Goal: Register for event/course

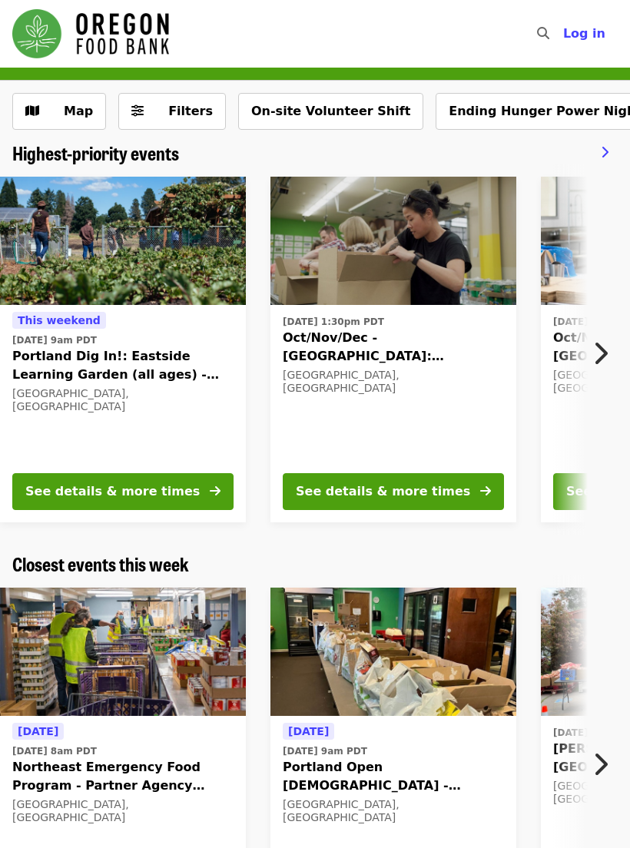
click at [403, 481] on button "See details & more times" at bounding box center [393, 491] width 221 height 37
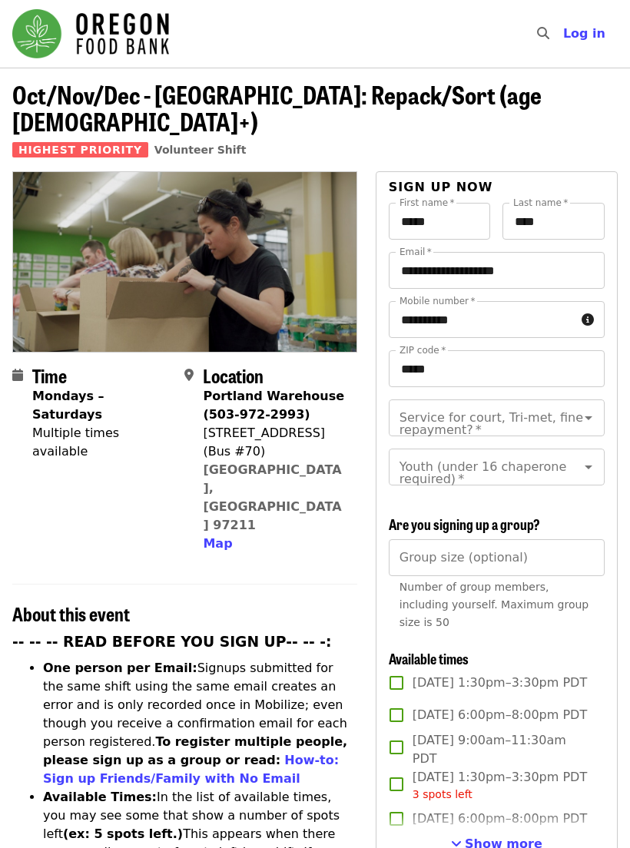
click at [499, 837] on span "Show more" at bounding box center [504, 844] width 78 height 15
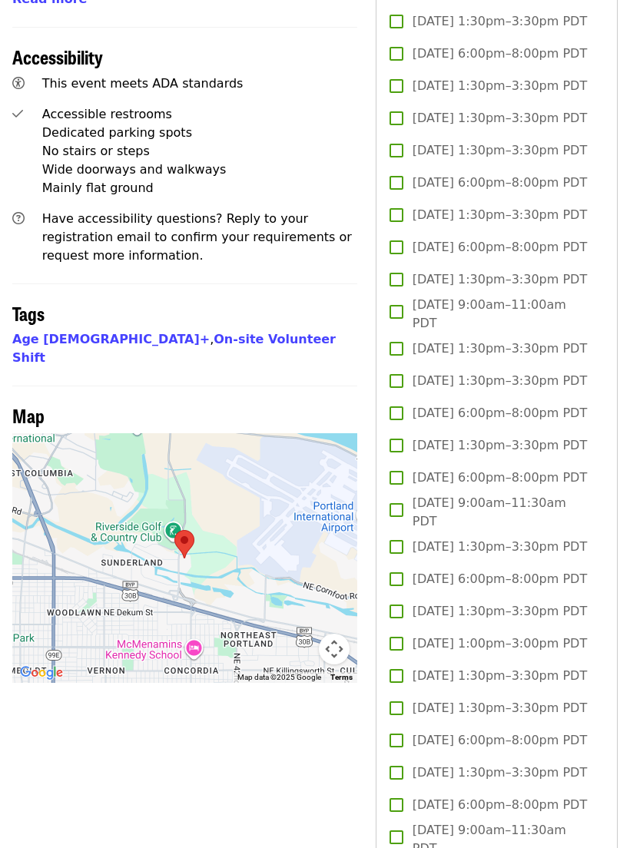
scroll to position [1025, 0]
click at [176, 333] on link "On-site Volunteer Shift" at bounding box center [173, 349] width 323 height 33
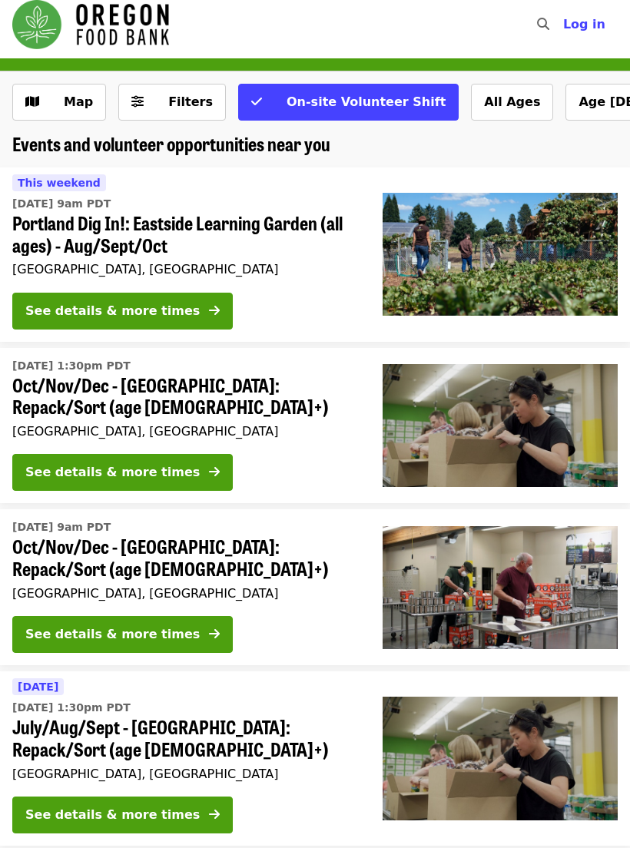
scroll to position [9, 0]
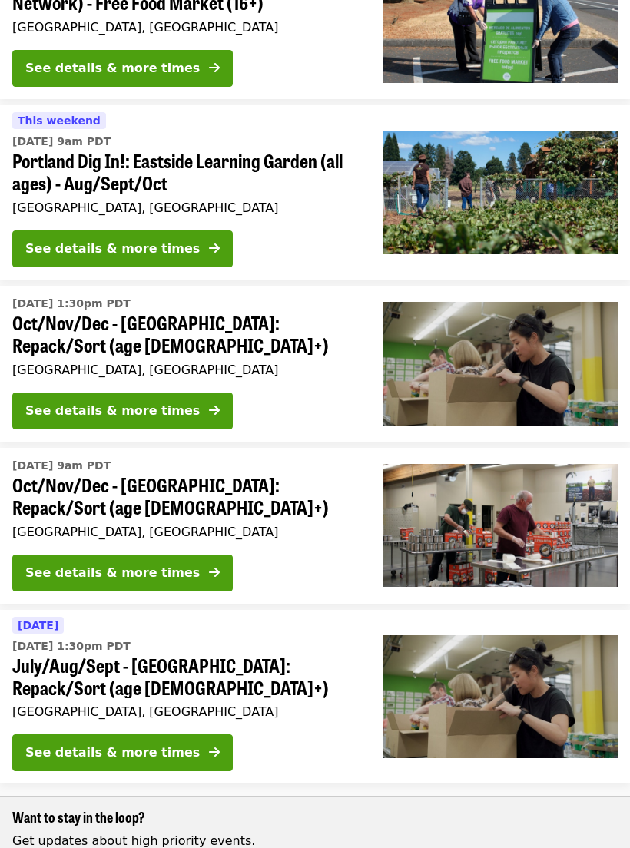
scroll to position [395, 0]
click at [157, 744] on div "See details & more times" at bounding box center [112, 753] width 174 height 18
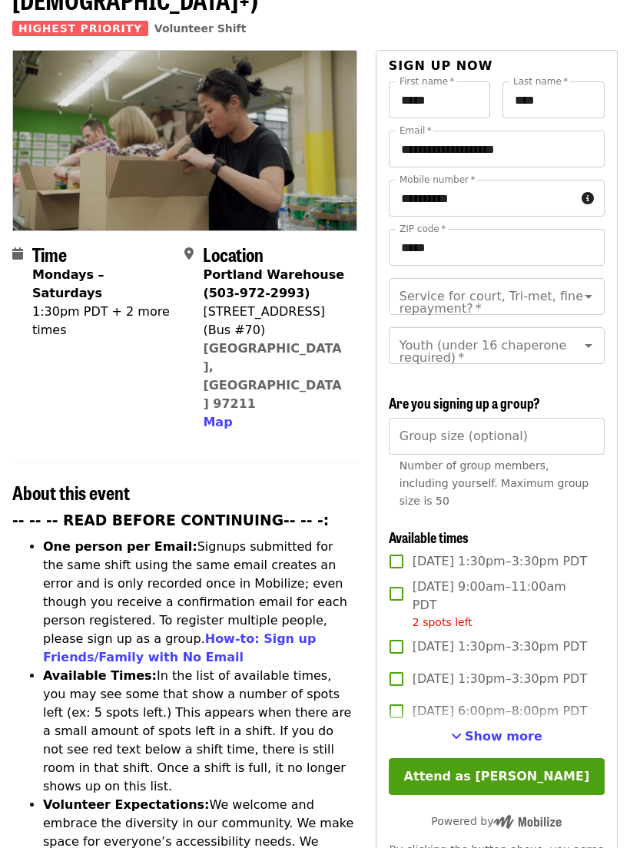
scroll to position [121, 0]
click at [500, 729] on span "Show more" at bounding box center [504, 736] width 78 height 15
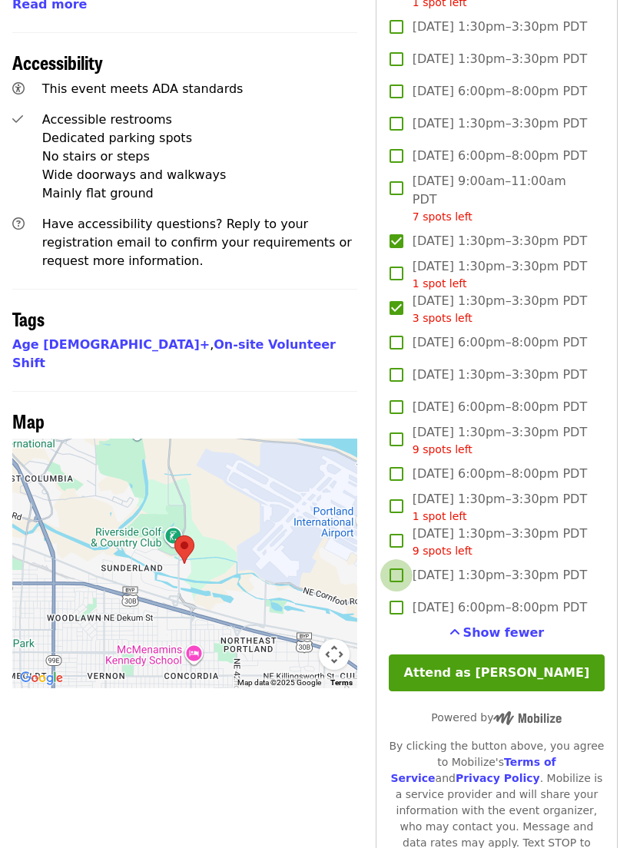
scroll to position [1020, 0]
click at [501, 691] on button "Attend as [PERSON_NAME]" at bounding box center [497, 673] width 216 height 37
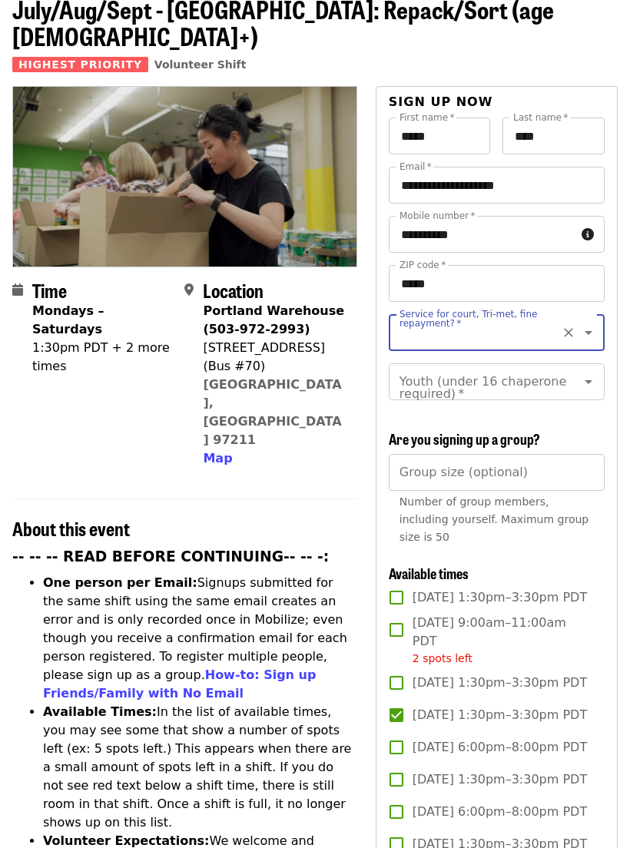
click at [568, 325] on icon "Clear" at bounding box center [568, 332] width 15 height 15
click at [565, 325] on icon "Clear" at bounding box center [568, 332] width 15 height 15
click at [559, 322] on button "Clear" at bounding box center [569, 333] width 22 height 22
click at [589, 323] on icon "Open" at bounding box center [588, 332] width 18 height 18
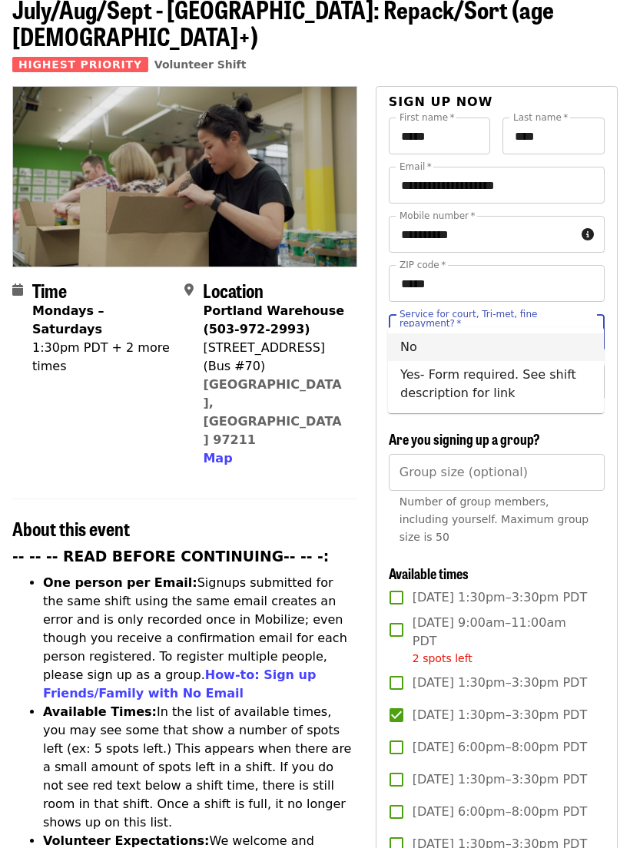
click at [413, 344] on li "No" at bounding box center [496, 347] width 216 height 28
type input "**"
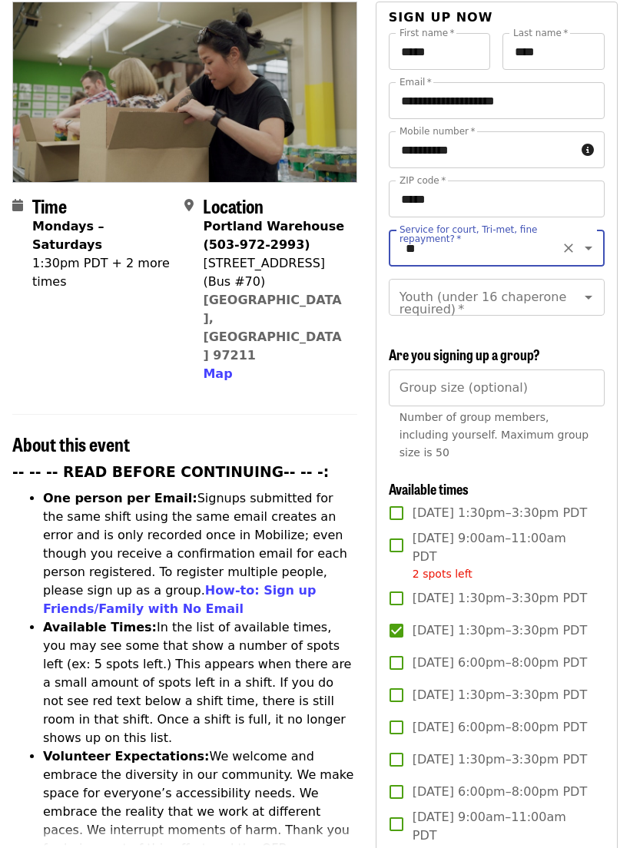
scroll to position [170, 0]
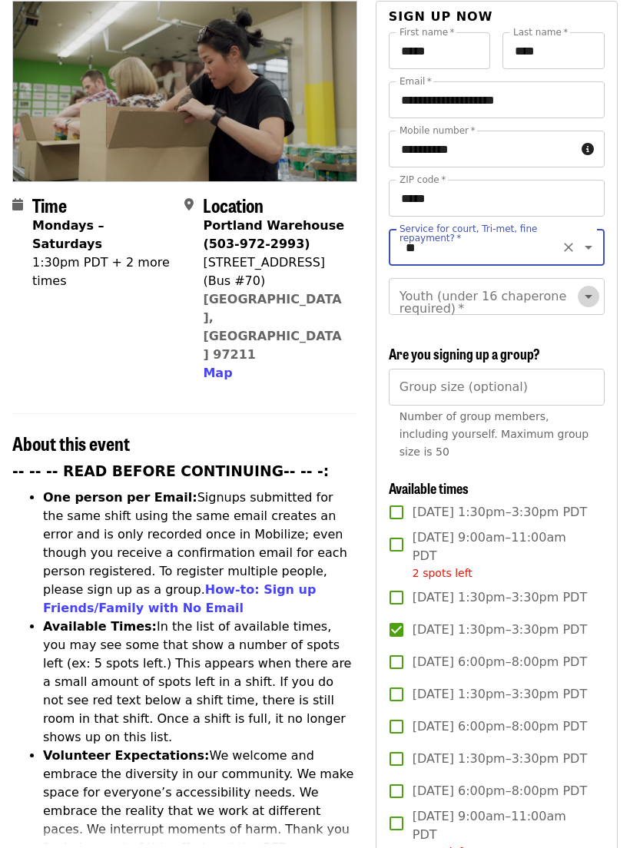
click at [594, 288] on icon "Open" at bounding box center [588, 297] width 18 height 18
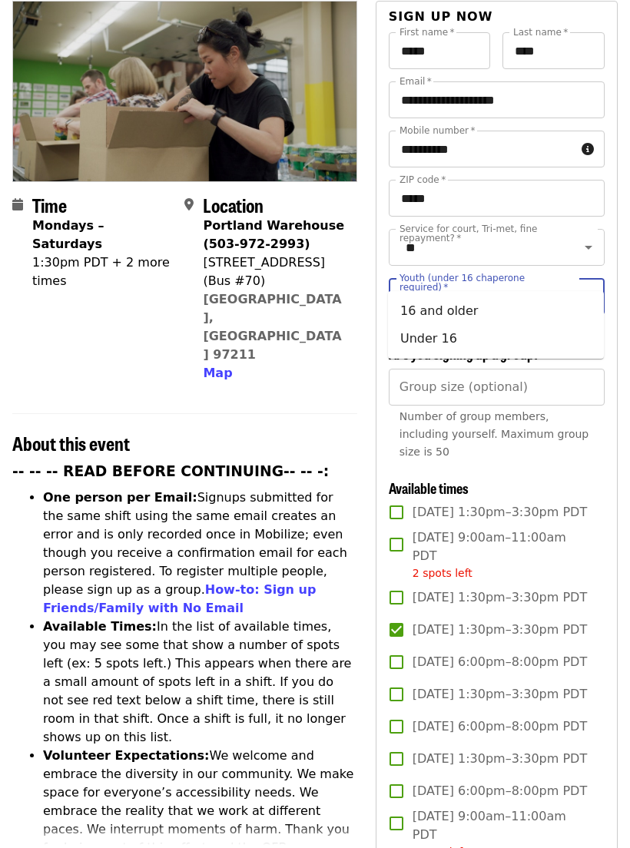
click at [459, 303] on li "16 and older" at bounding box center [496, 312] width 216 height 28
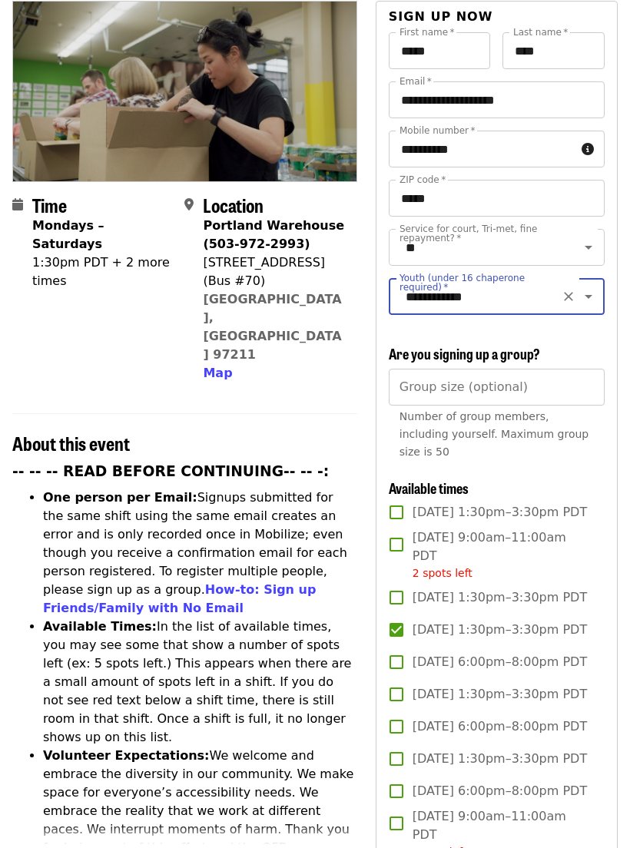
type input "**********"
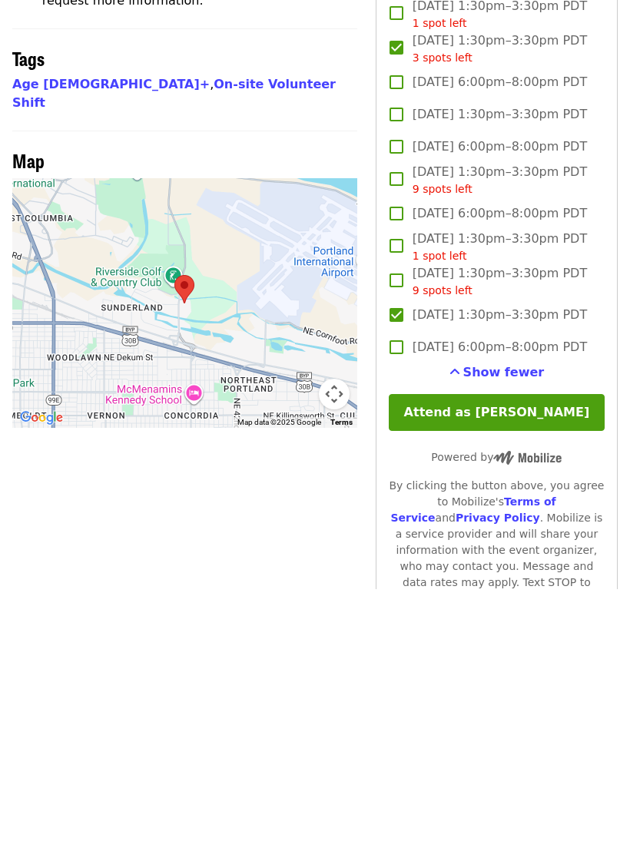
scroll to position [1059, 0]
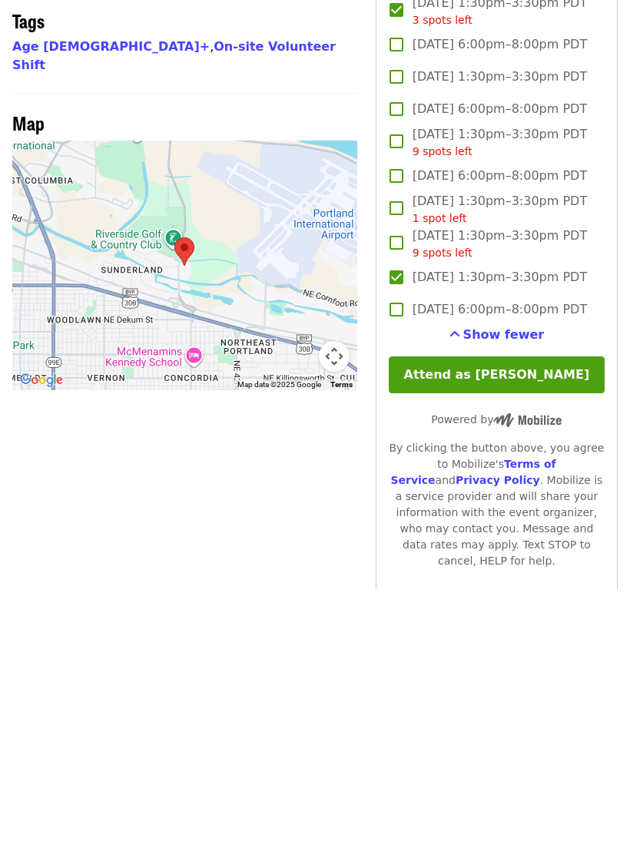
click at [515, 615] on button "Attend as [PERSON_NAME]" at bounding box center [497, 633] width 216 height 37
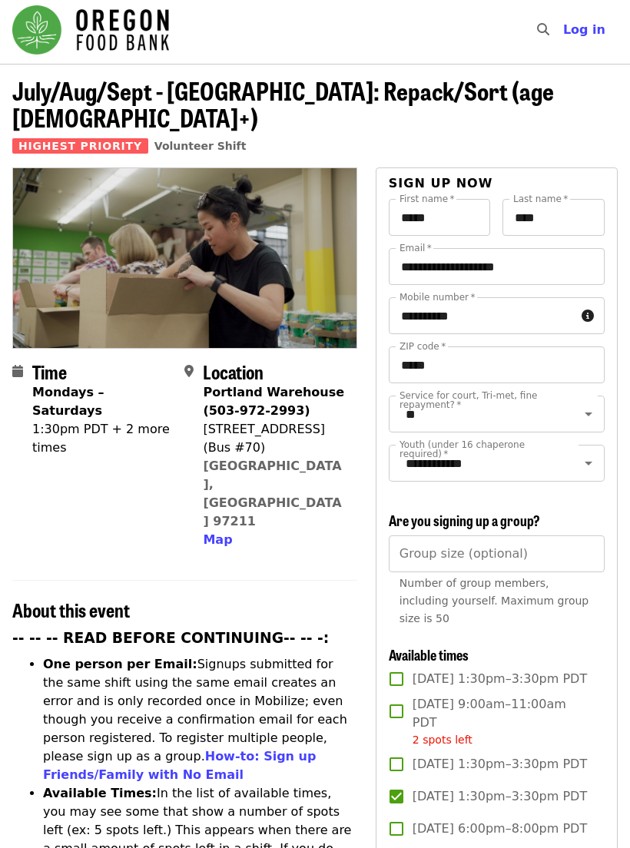
scroll to position [0, 0]
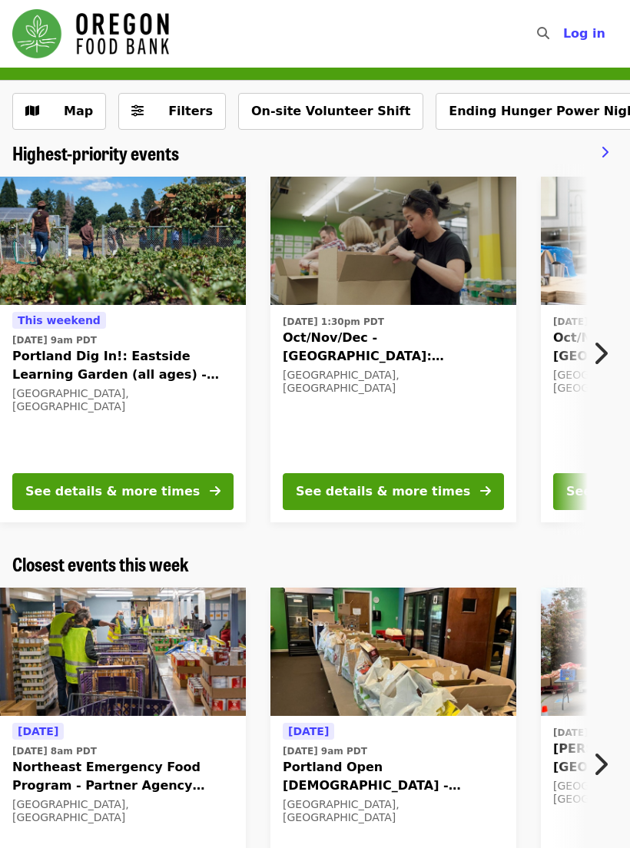
click at [385, 487] on div "See details & more times" at bounding box center [383, 491] width 174 height 18
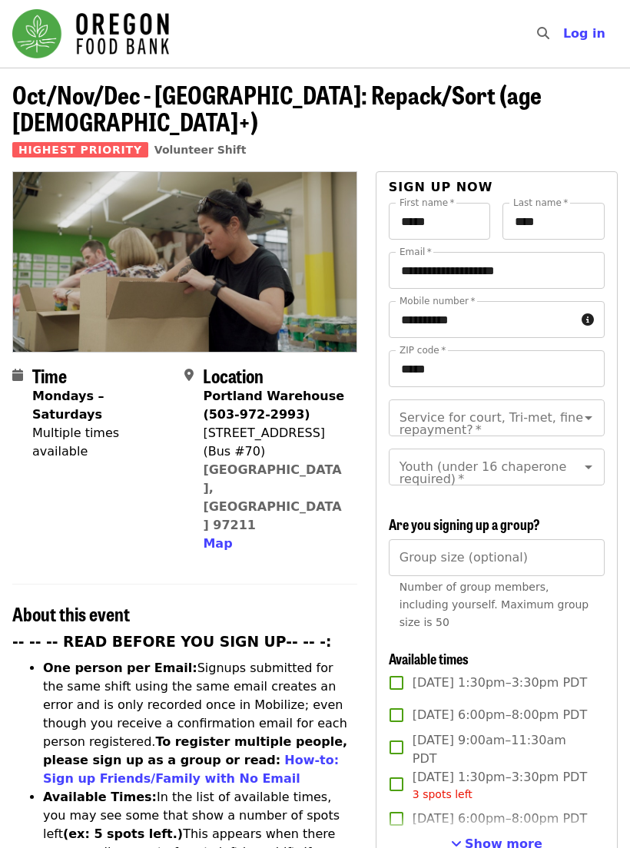
click at [581, 409] on icon "Open" at bounding box center [588, 418] width 18 height 18
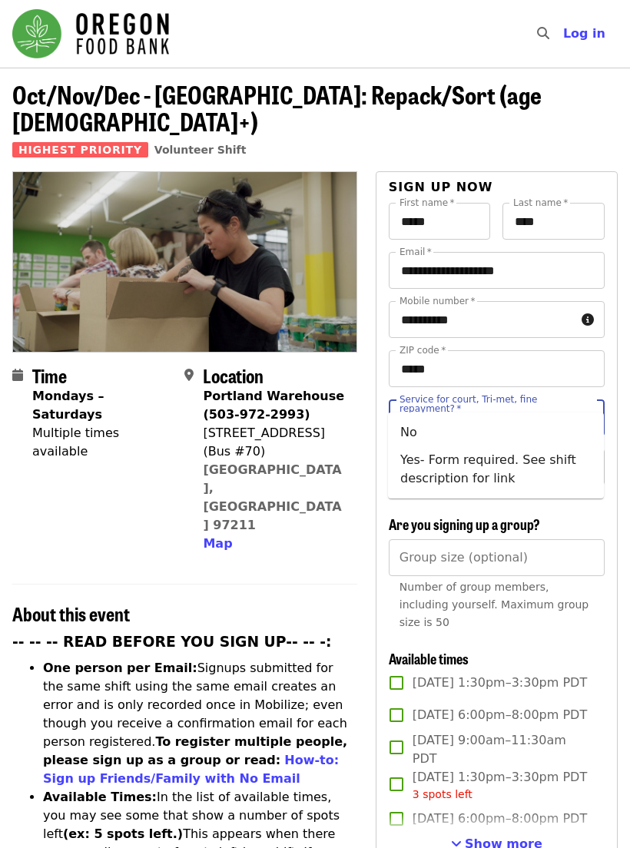
click at [414, 426] on li "No" at bounding box center [496, 433] width 216 height 28
type input "**"
click at [588, 458] on icon "Open" at bounding box center [588, 467] width 18 height 18
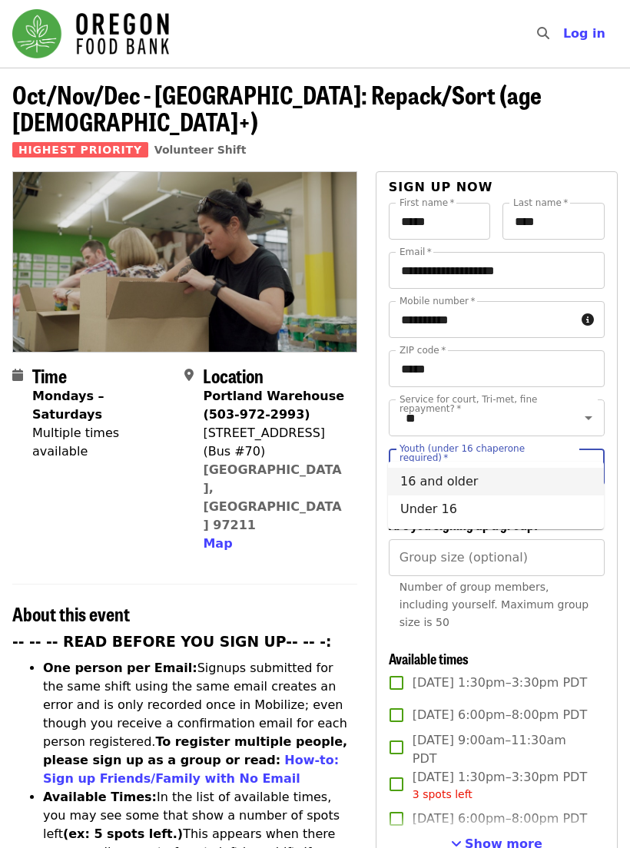
click at [449, 479] on li "16 and older" at bounding box center [496, 482] width 216 height 28
type input "**********"
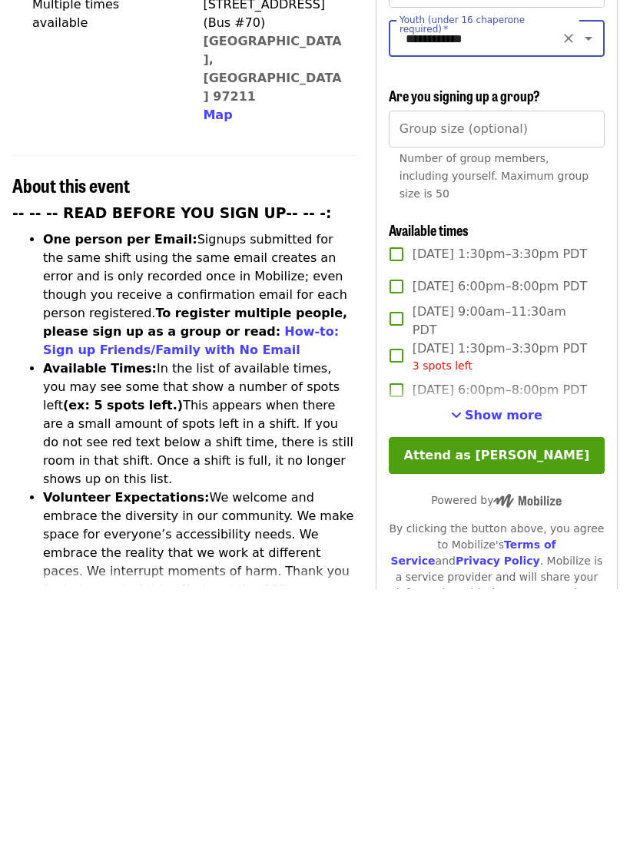
scroll to position [175, 0]
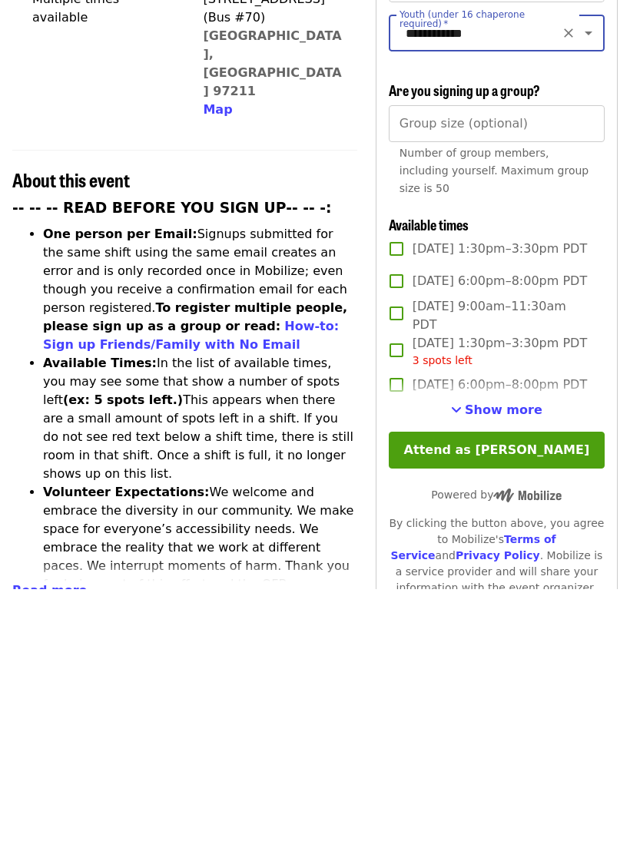
click at [505, 661] on span "Show more" at bounding box center [504, 668] width 78 height 15
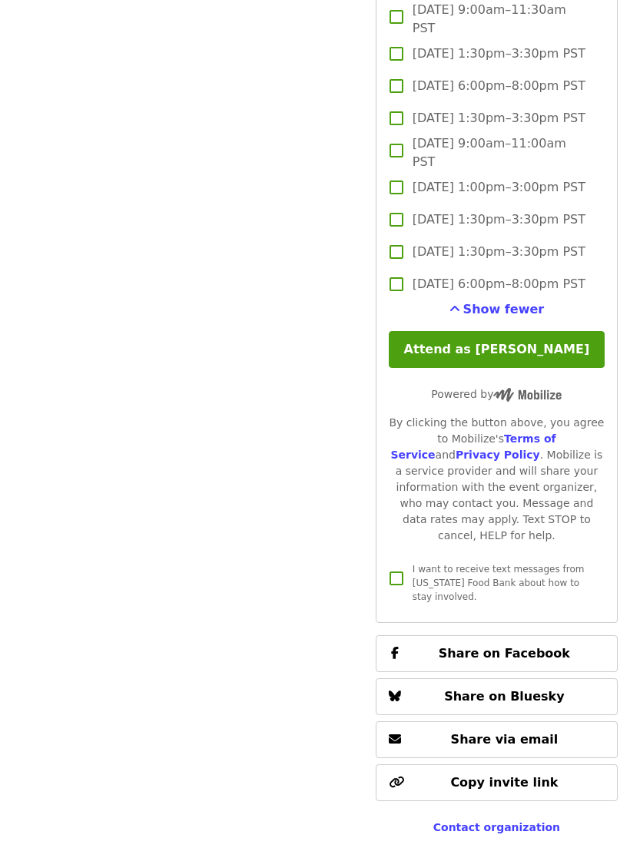
scroll to position [4158, 0]
click at [495, 368] on button "Attend as [PERSON_NAME]" at bounding box center [497, 349] width 216 height 37
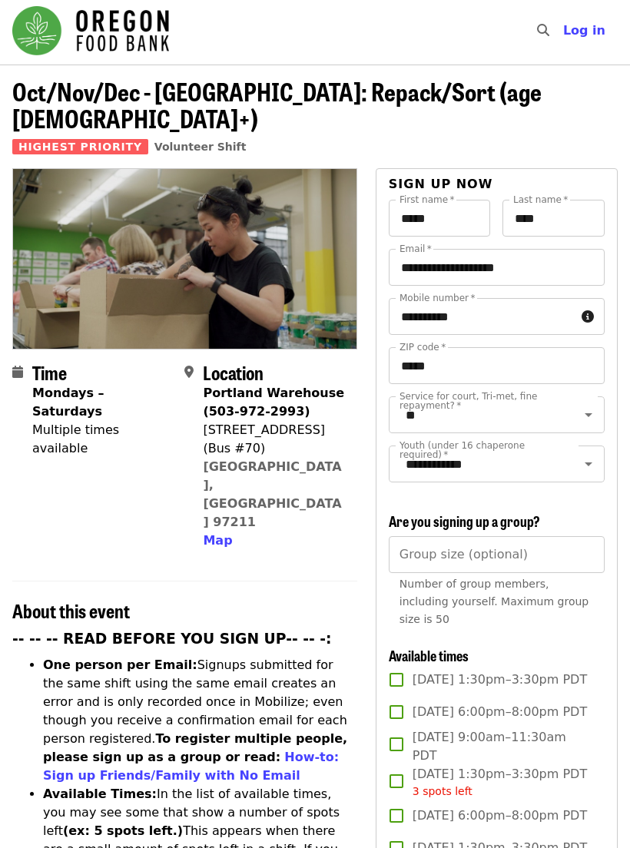
scroll to position [0, 0]
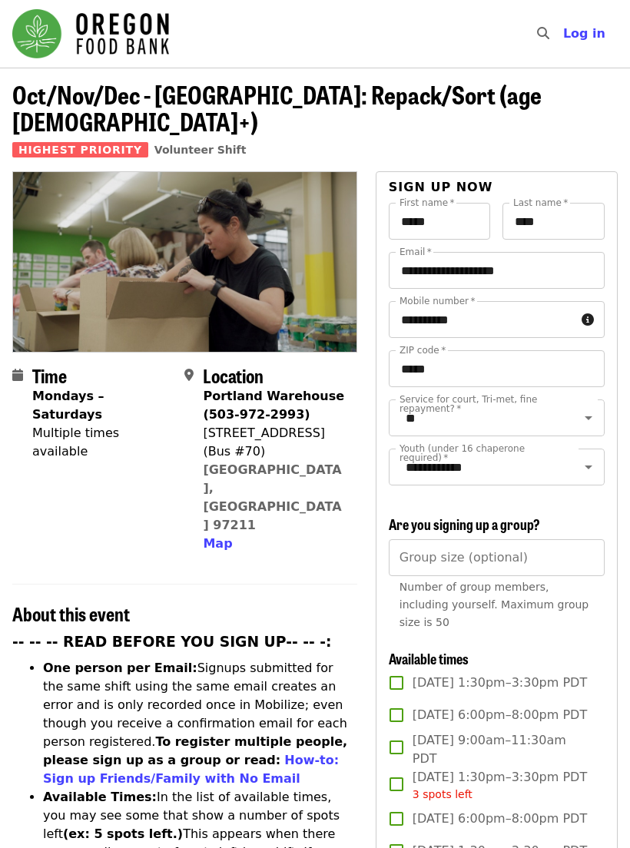
click at [592, 38] on span "Log in" at bounding box center [584, 33] width 42 height 15
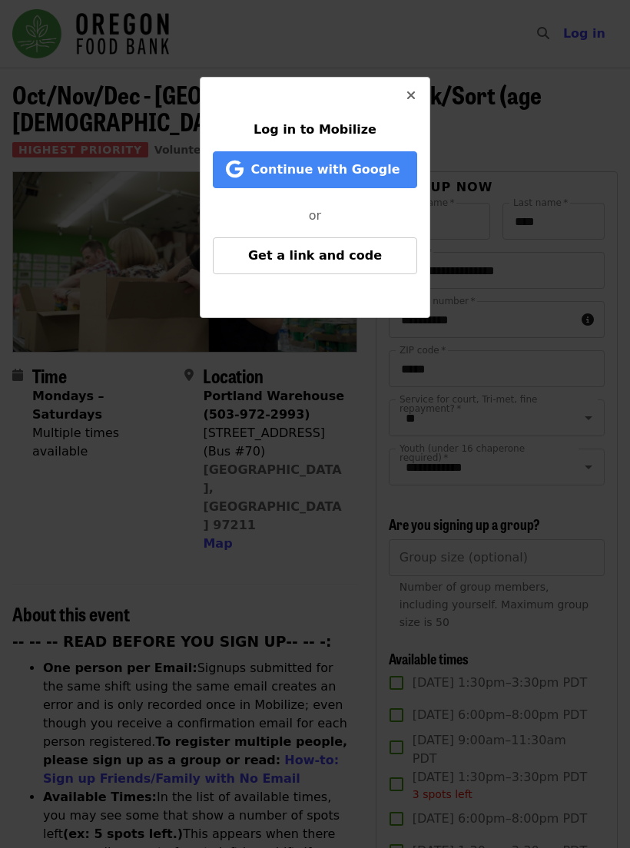
click at [320, 260] on span "Get a link and code" at bounding box center [315, 255] width 134 height 15
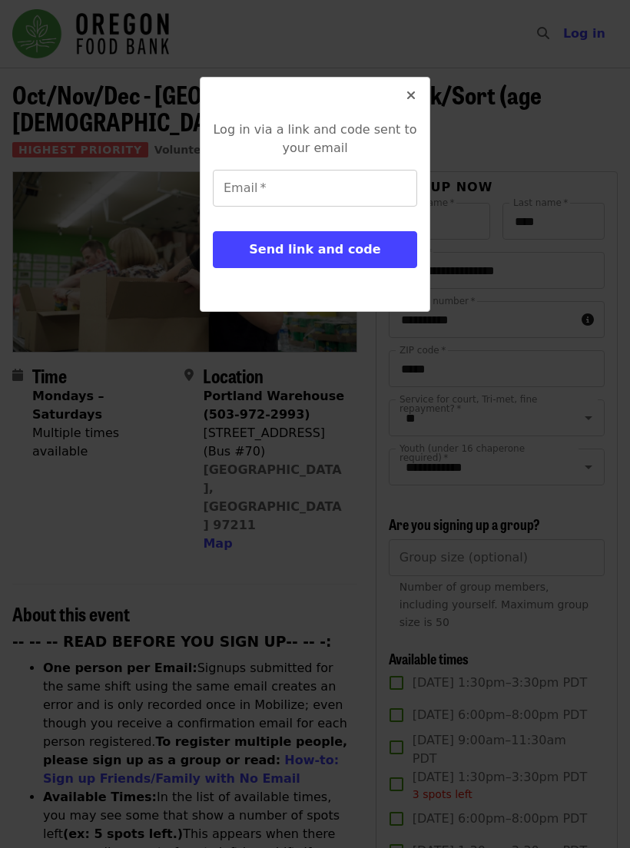
click at [294, 185] on input "Email   *" at bounding box center [315, 188] width 204 height 37
type input "**********"
click at [317, 253] on span "Send link and code" at bounding box center [314, 249] width 131 height 15
